Goal: Use online tool/utility: Utilize a website feature to perform a specific function

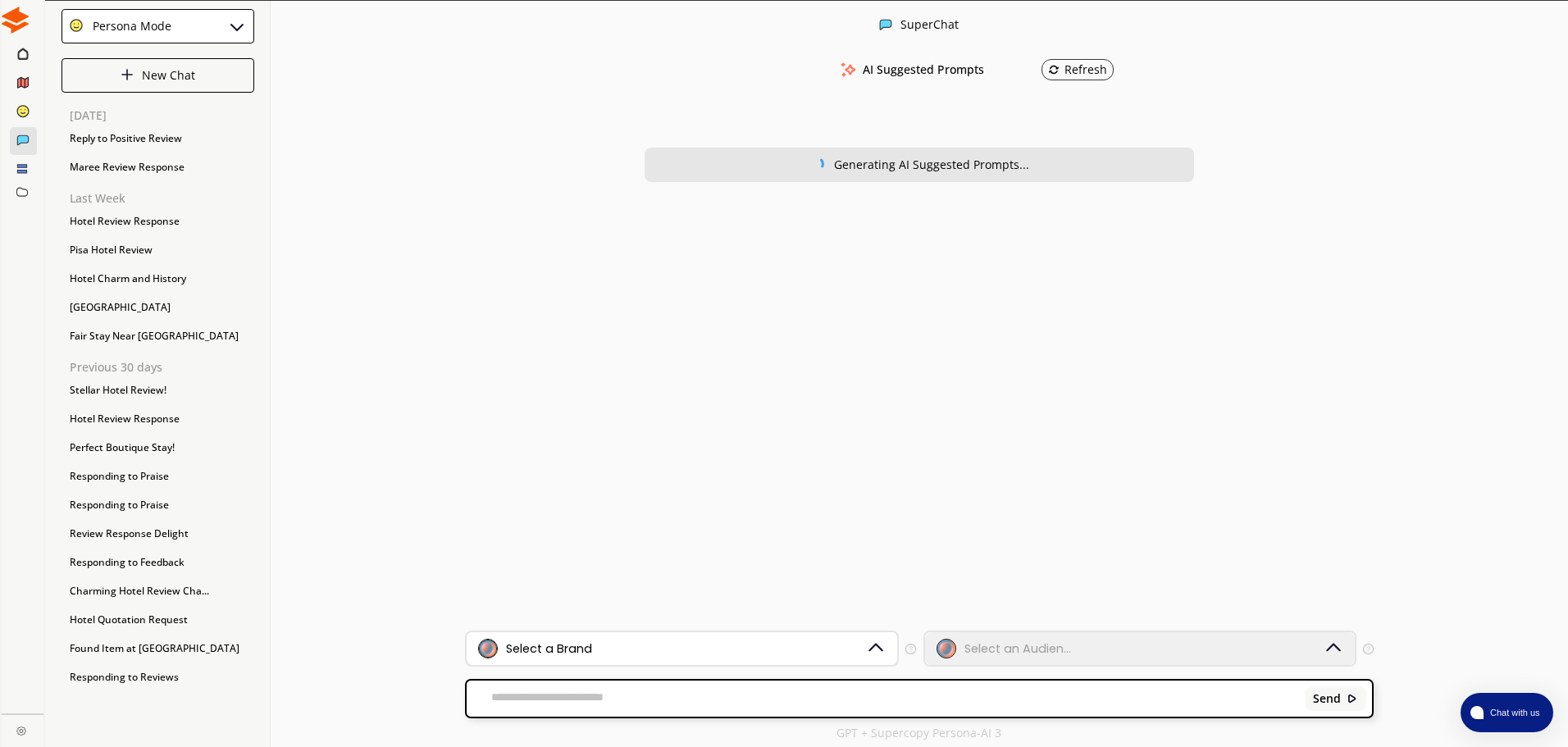
click at [572, 655] on div "Select a Brand" at bounding box center [550, 649] width 86 height 13
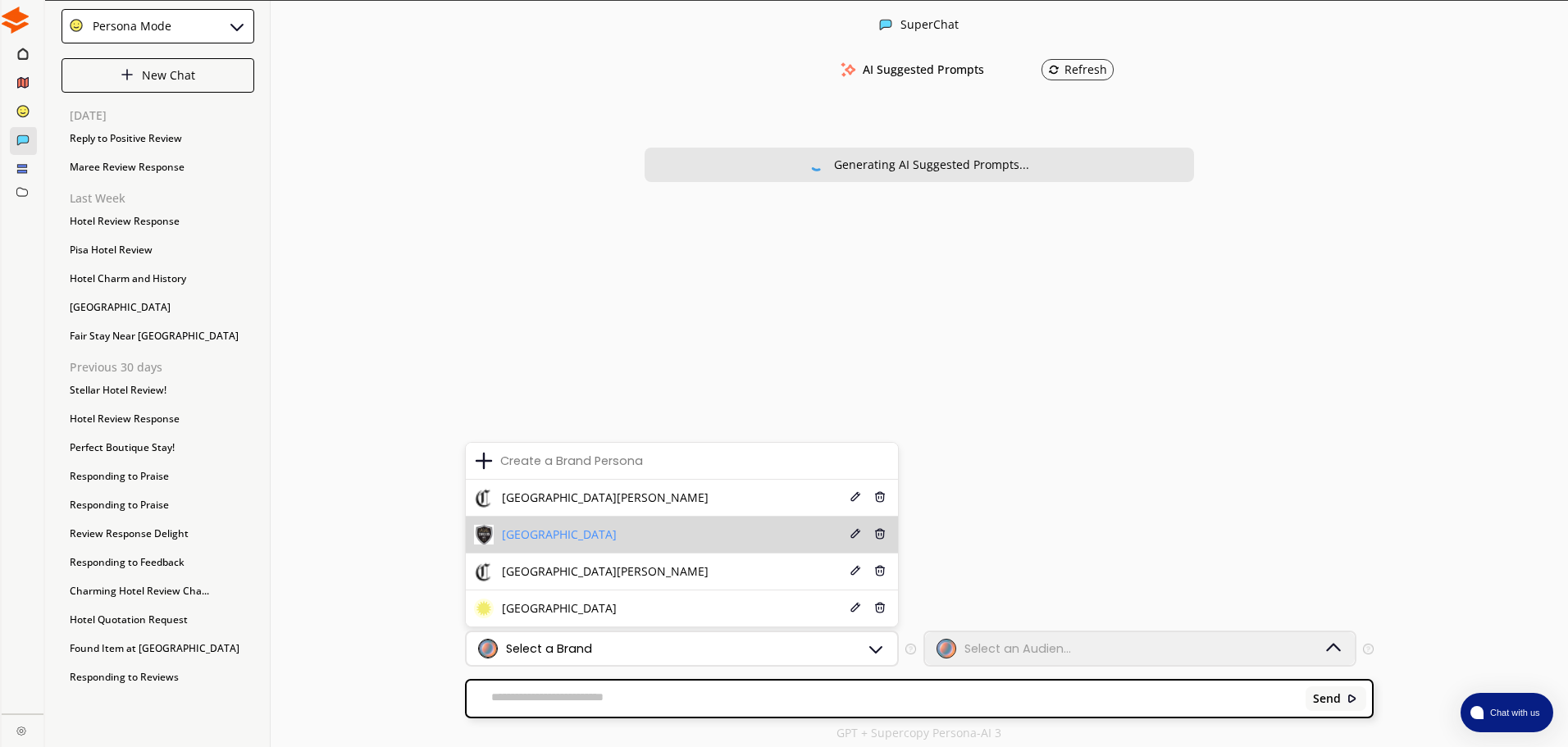
click at [584, 526] on div "[GEOGRAPHIC_DATA]" at bounding box center [545, 535] width 142 height 19
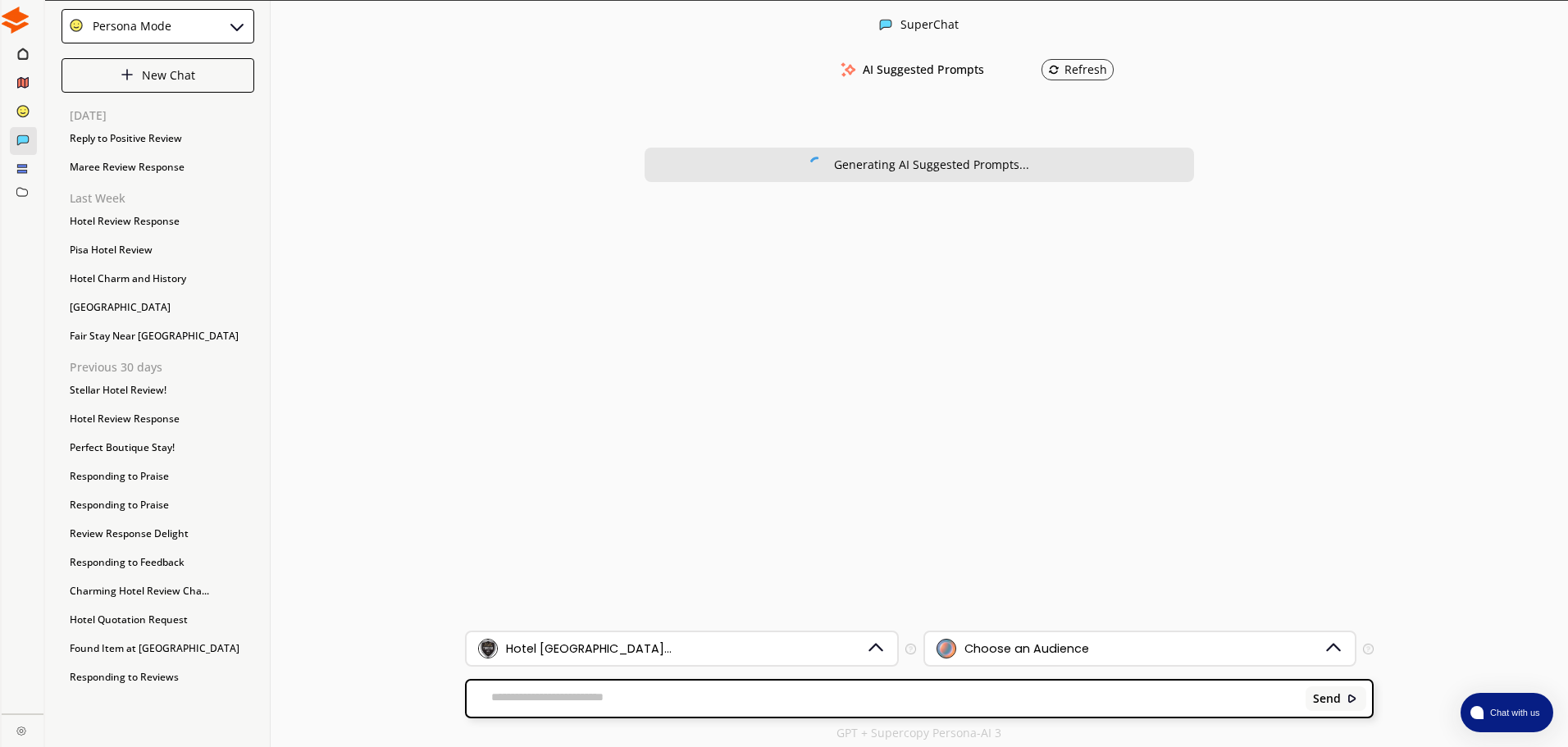
click at [645, 693] on textarea at bounding box center [883, 699] width 833 height 16
paste textarea "**********"
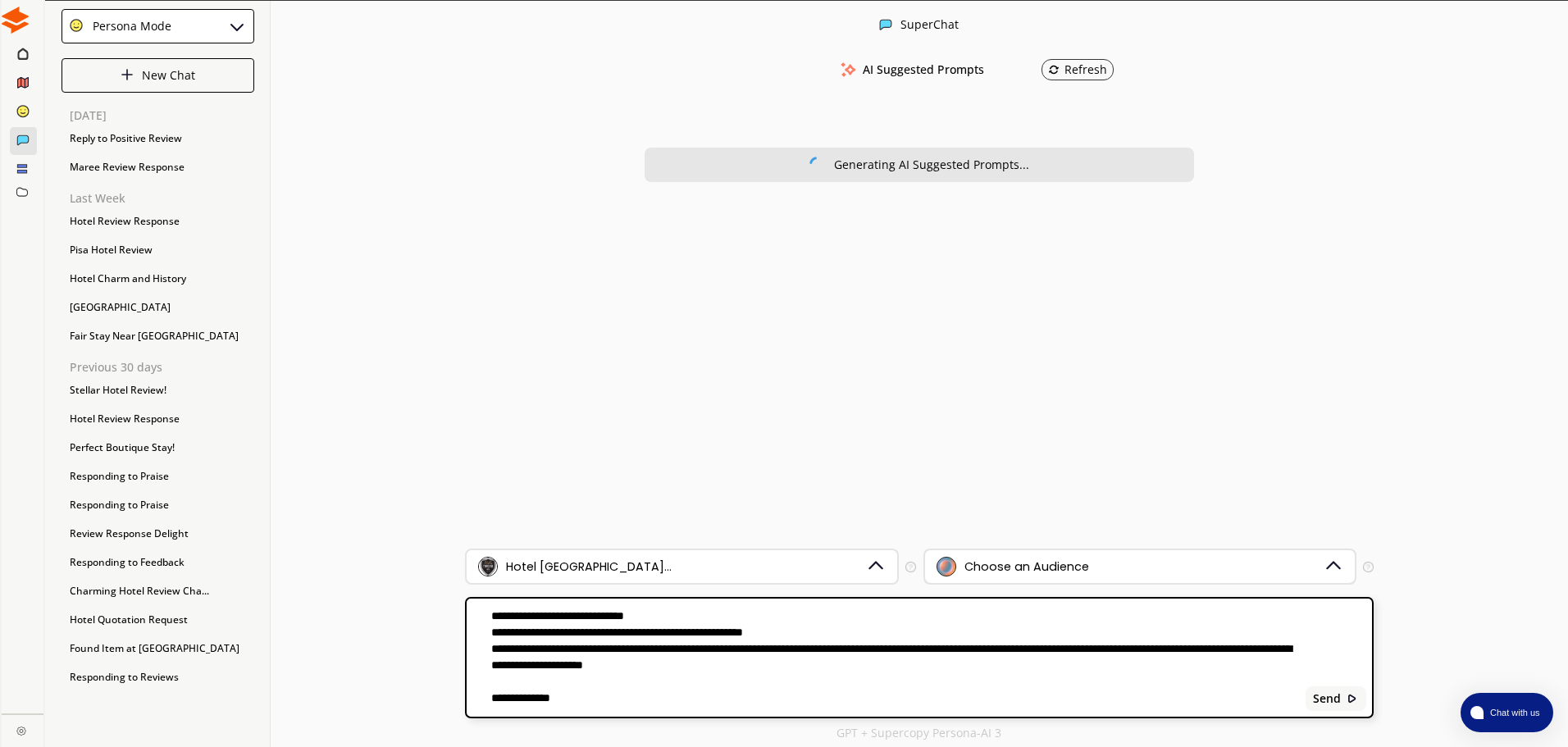
type textarea "**********"
click at [1030, 572] on div "Choose an Audience" at bounding box center [1027, 567] width 125 height 13
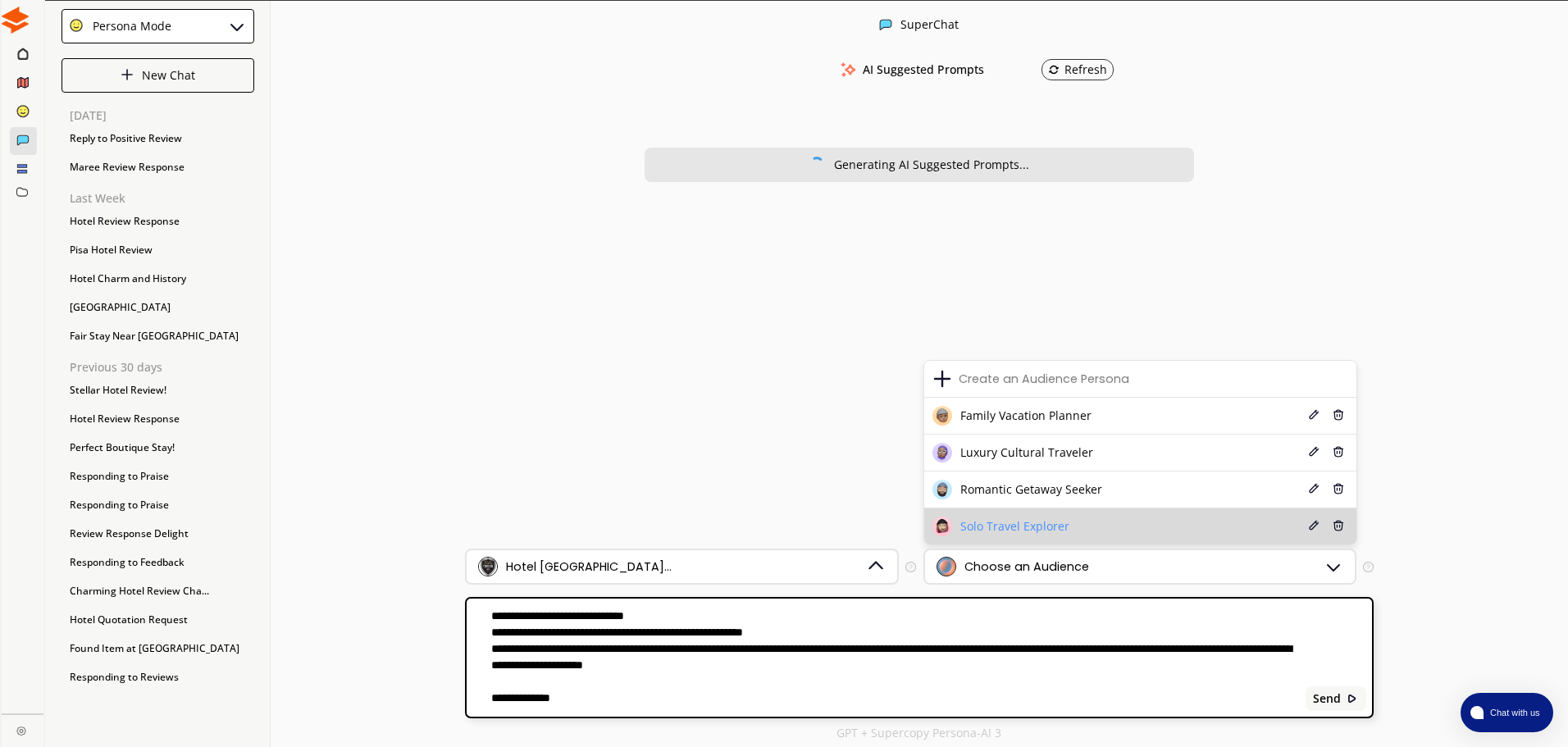
click at [1018, 515] on li "Solo Travel Explorer Edit Delete" at bounding box center [1140, 527] width 432 height 37
click at [995, 521] on span "Solo Travel Explorer" at bounding box center [1015, 527] width 110 height 13
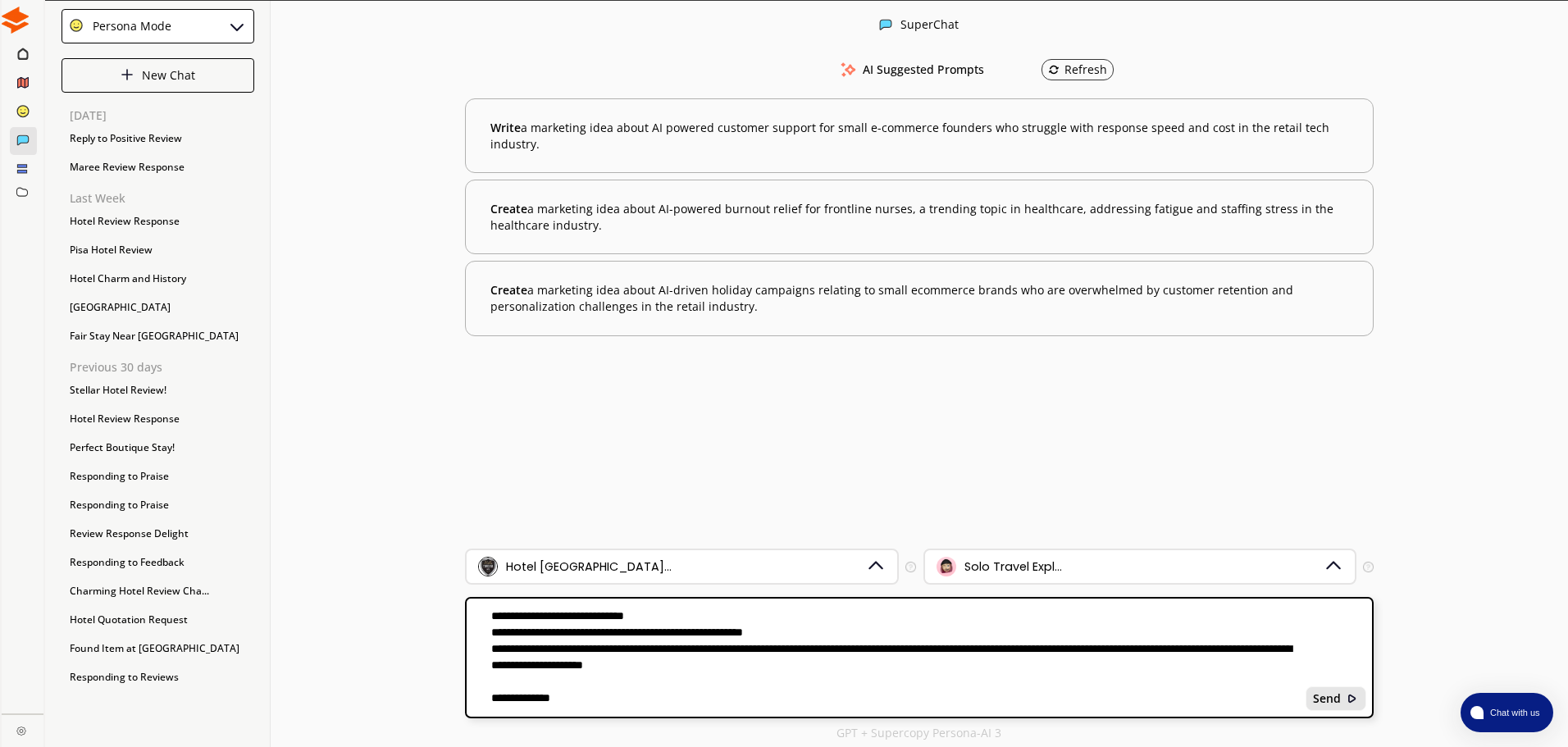
click at [1335, 692] on b "Send" at bounding box center [1326, 699] width 28 height 13
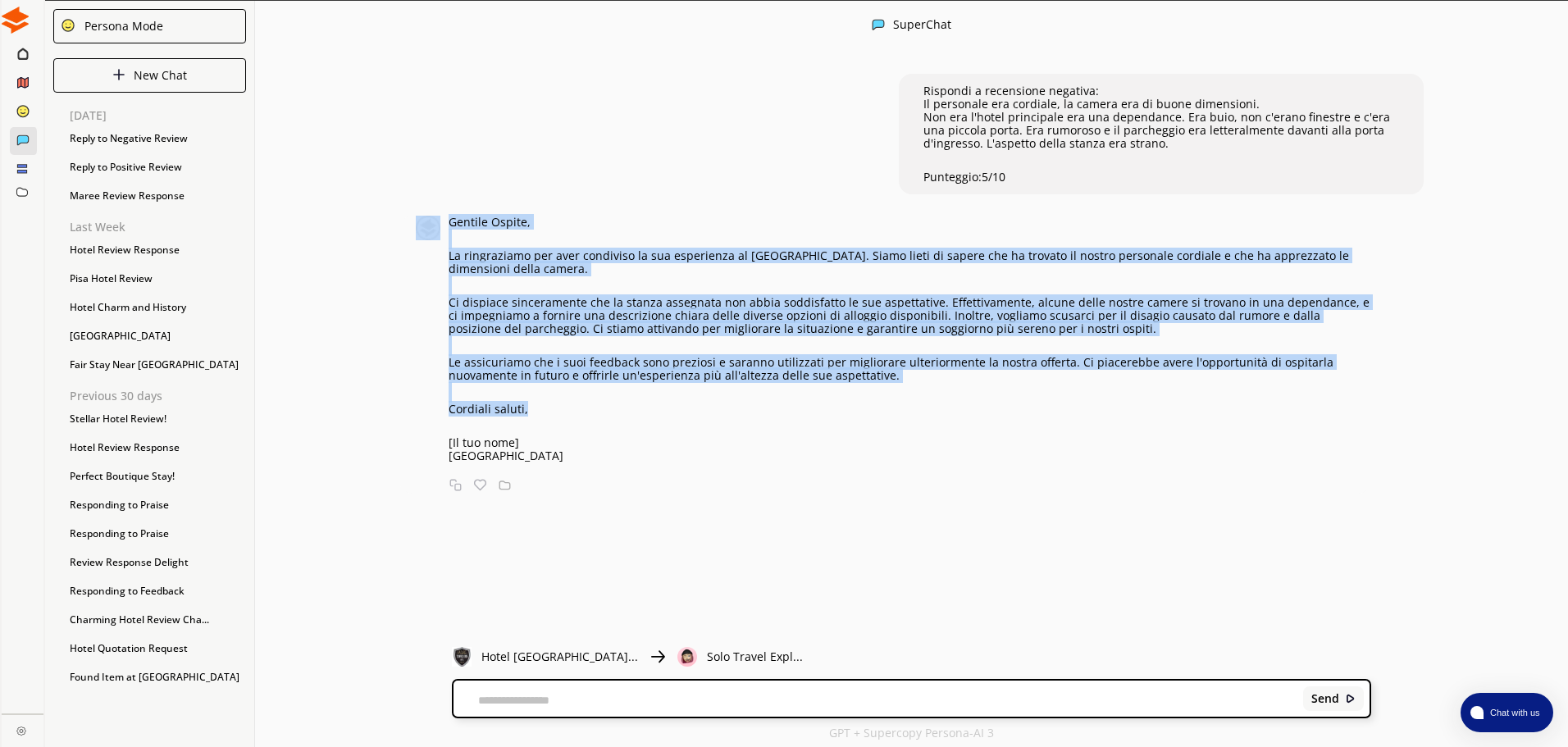
drag, startPoint x: 549, startPoint y: 407, endPoint x: 448, endPoint y: 236, distance: 198.6
click at [448, 236] on div "Gentile Ospite, La ringraziamo per aver condiviso la sua esperienza al [GEOGRAP…" at bounding box center [894, 338] width 955 height 247
copy div "Gentile Ospite, La ringraziamo per aver condiviso la sua esperienza al [GEOGRAP…"
